Goal: Find specific fact: Find specific page/section

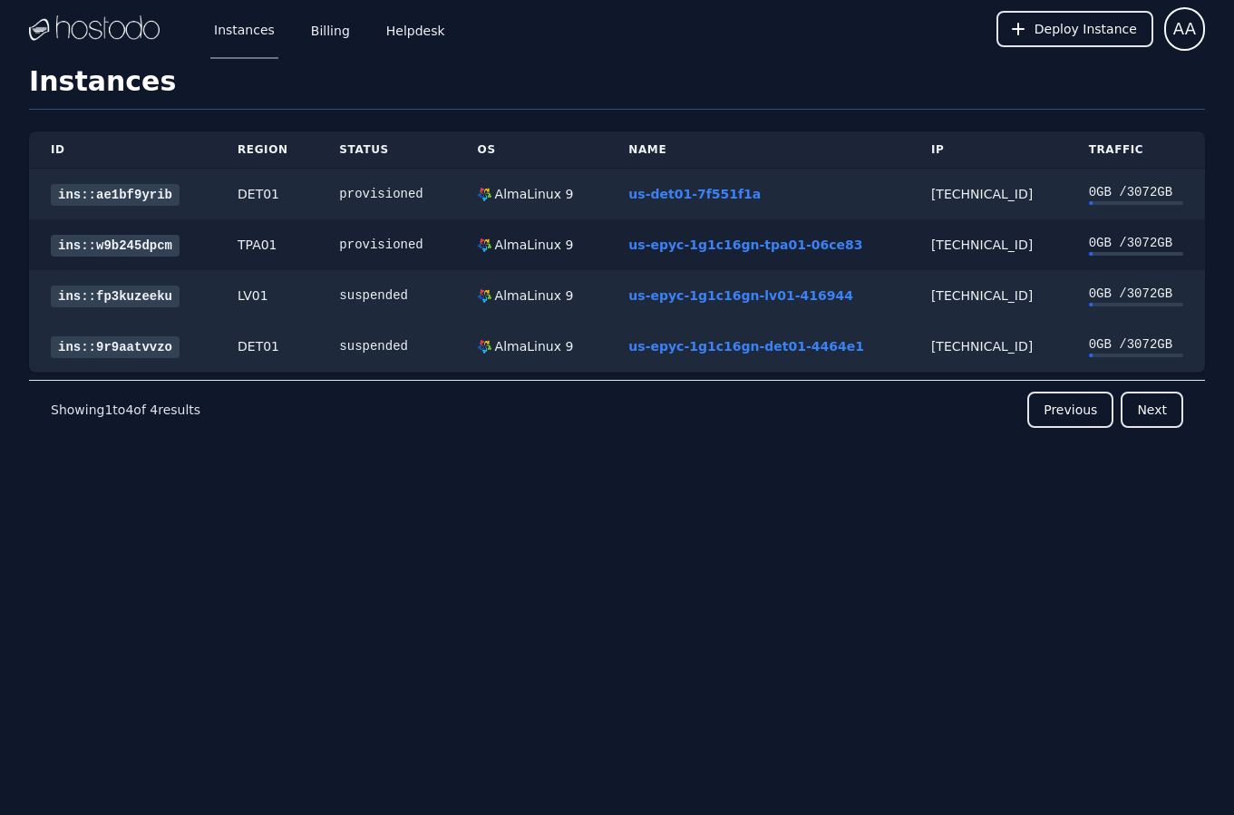
click at [969, 253] on div "[TECHNICAL_ID]" at bounding box center [988, 245] width 114 height 18
copy div "[TECHNICAL_ID]"
click at [960, 202] on td "[TECHNICAL_ID]" at bounding box center [988, 195] width 158 height 52
click at [960, 202] on div "[TECHNICAL_ID]" at bounding box center [988, 194] width 114 height 18
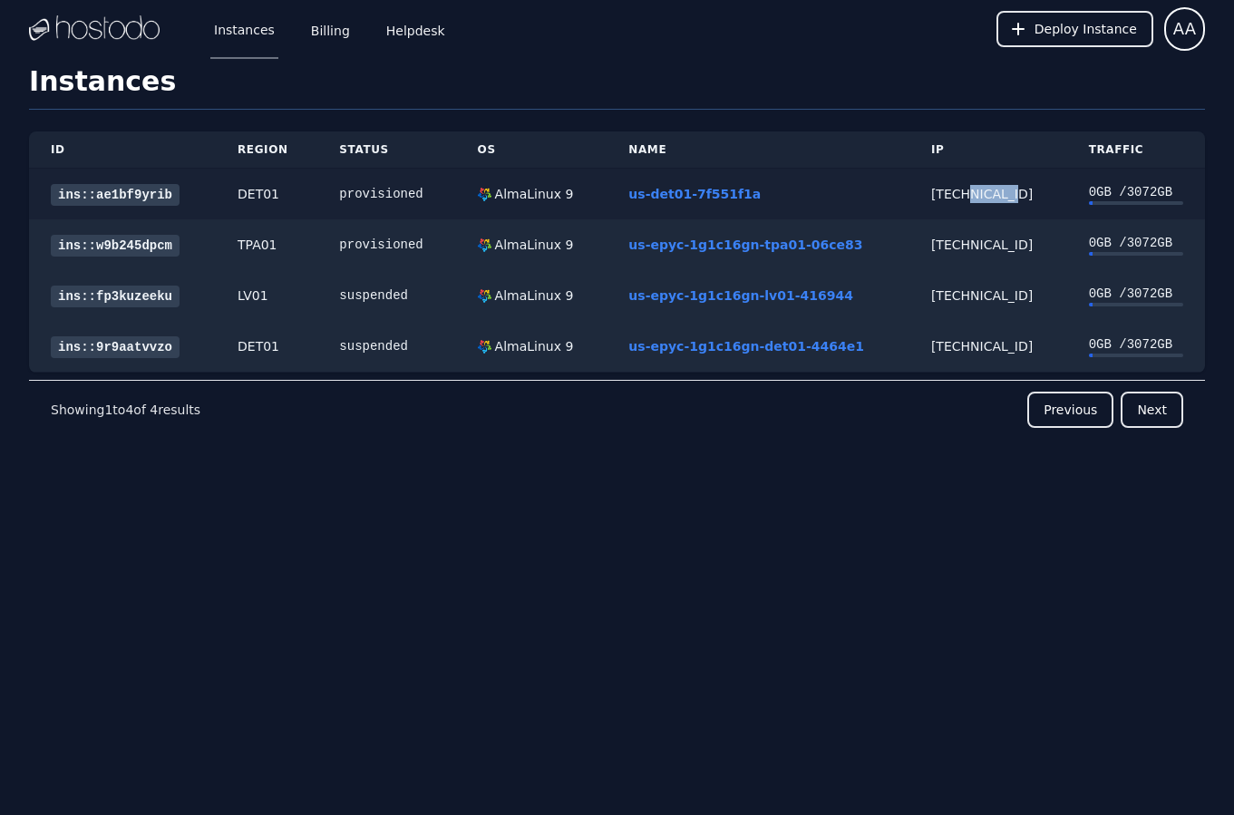
copy div ".93.105"
click at [939, 190] on div "[TECHNICAL_ID]" at bounding box center [988, 194] width 114 height 18
copy div "[TECHNICAL_ID]"
